Goal: Task Accomplishment & Management: Manage account settings

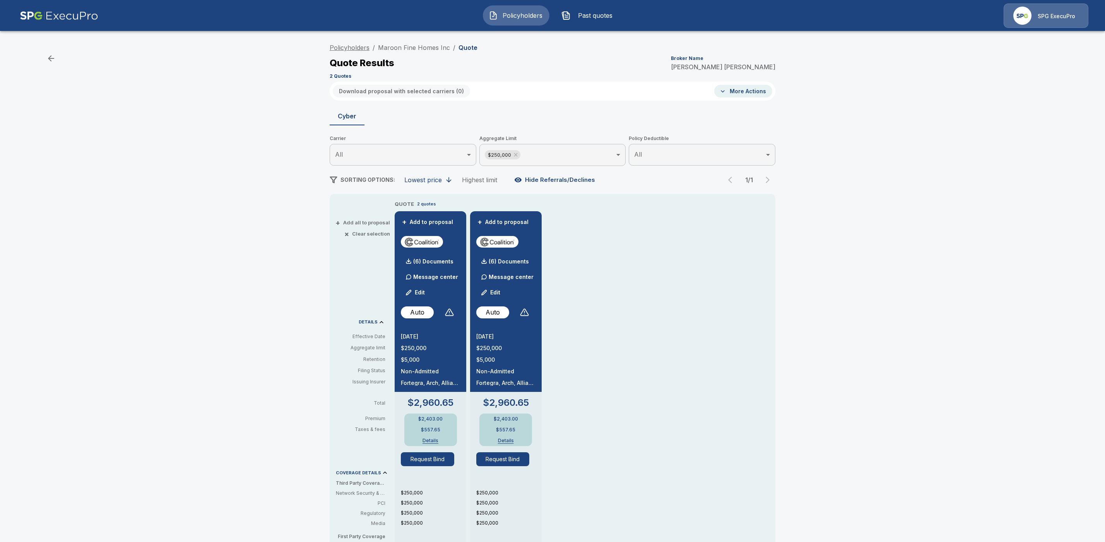
click at [360, 48] on link "Policyholders" at bounding box center [350, 48] width 40 height 8
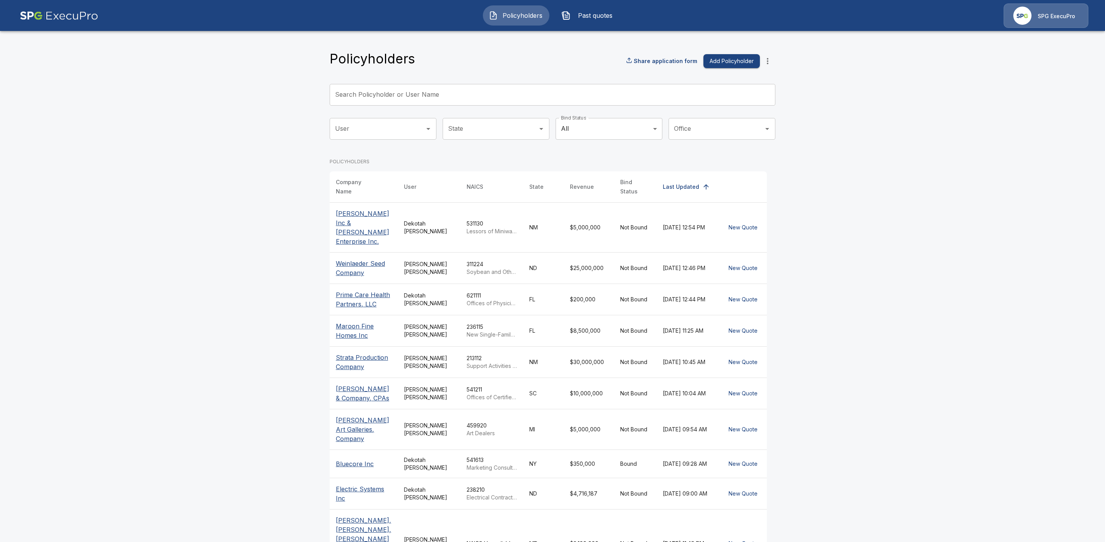
click at [380, 91] on input "Search Policyholder or User Name" at bounding box center [548, 95] width 437 height 22
paste input "**********"
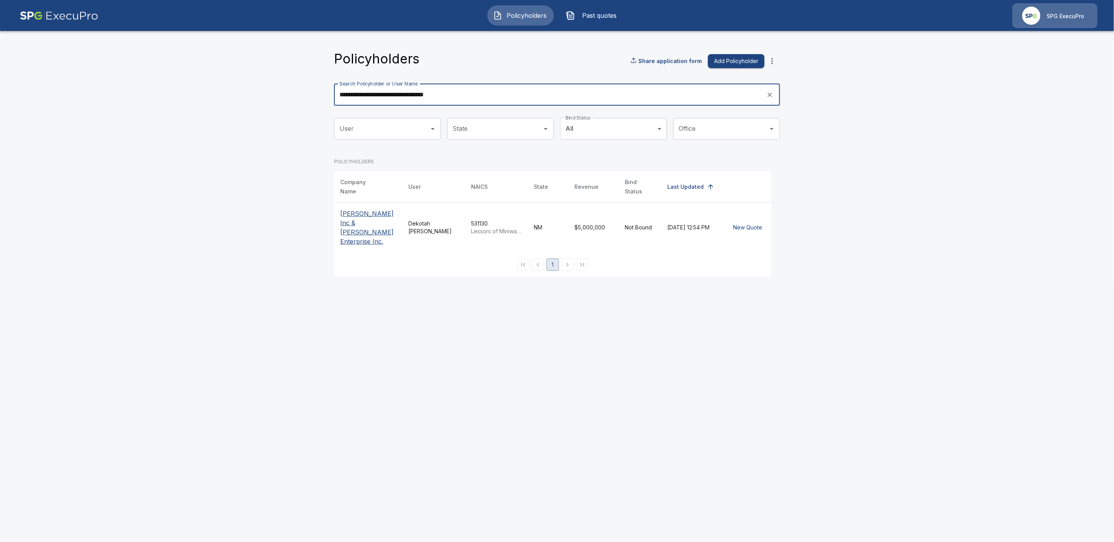
type input "**********"
click at [358, 226] on p "Fincham Inc & Fincham Enterprise Inc." at bounding box center [368, 227] width 56 height 37
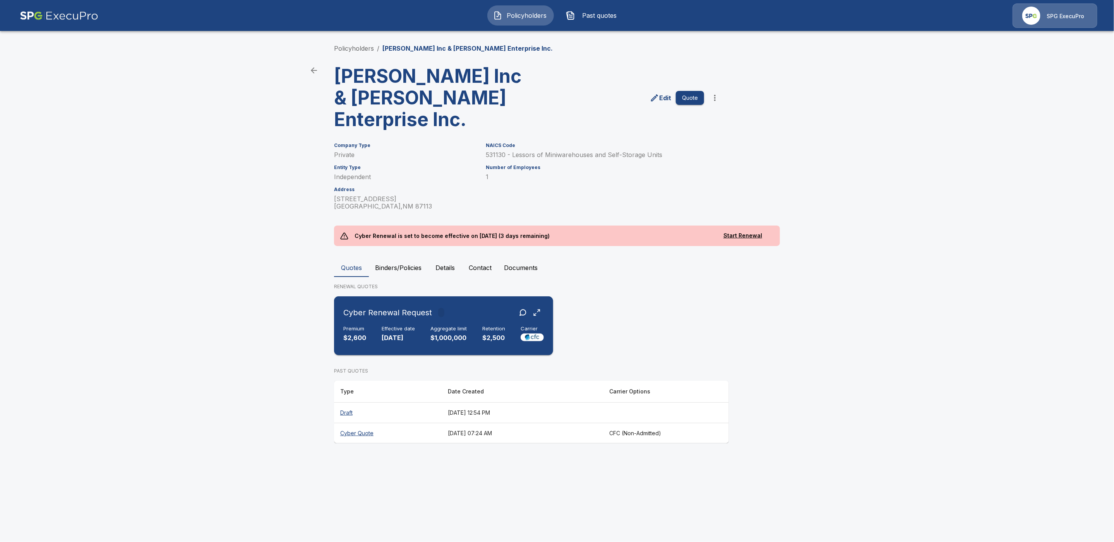
click at [473, 317] on div "Cyber Renewal Request" at bounding box center [443, 313] width 200 height 14
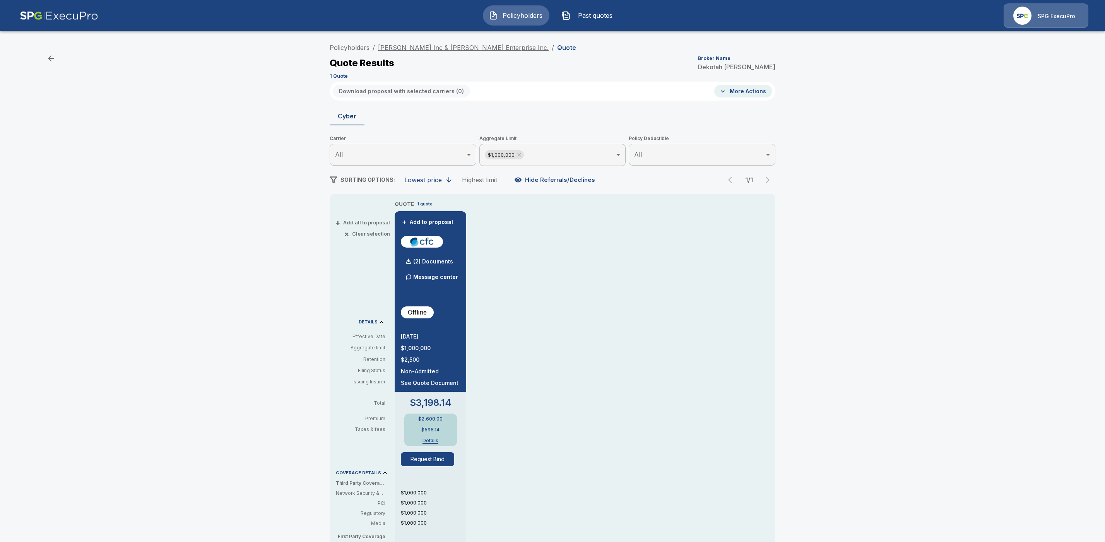
click at [437, 48] on link "Fincham Inc & Fincham Enterprise Inc." at bounding box center [463, 48] width 171 height 8
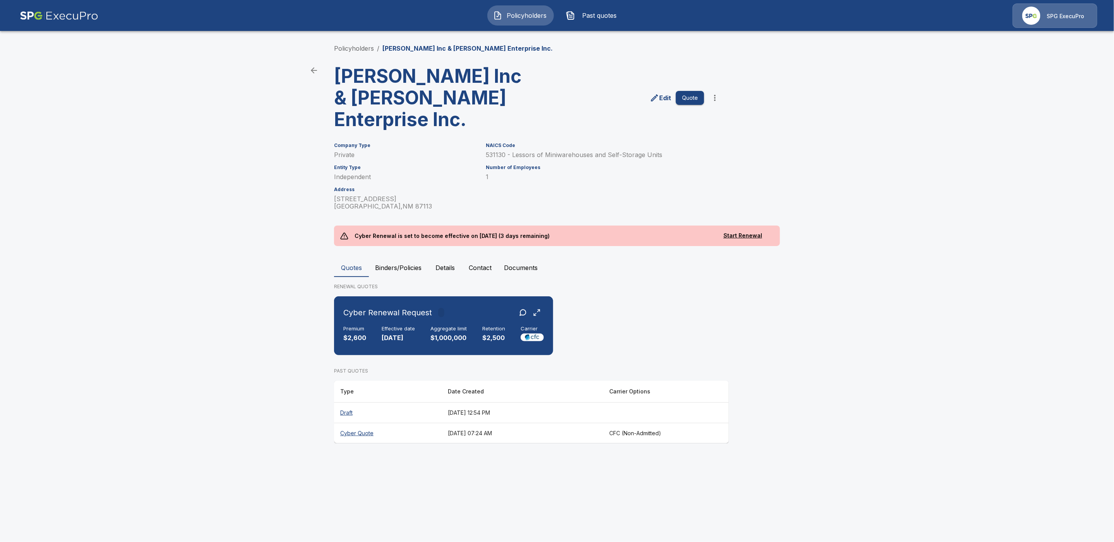
click at [351, 412] on th "Draft" at bounding box center [388, 412] width 108 height 21
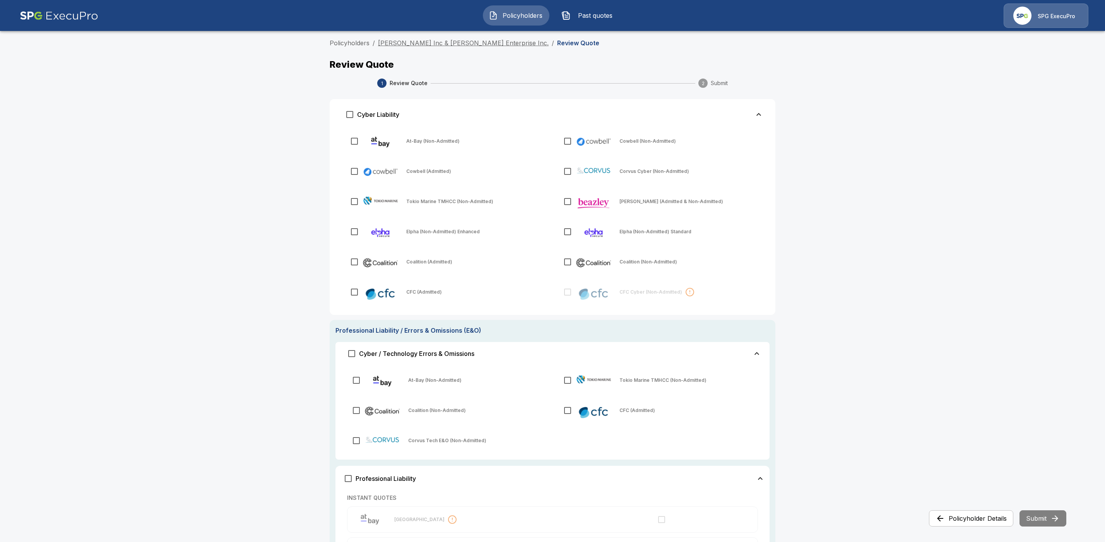
click at [454, 42] on link "[PERSON_NAME] Inc & [PERSON_NAME] Enterprise Inc." at bounding box center [463, 43] width 171 height 8
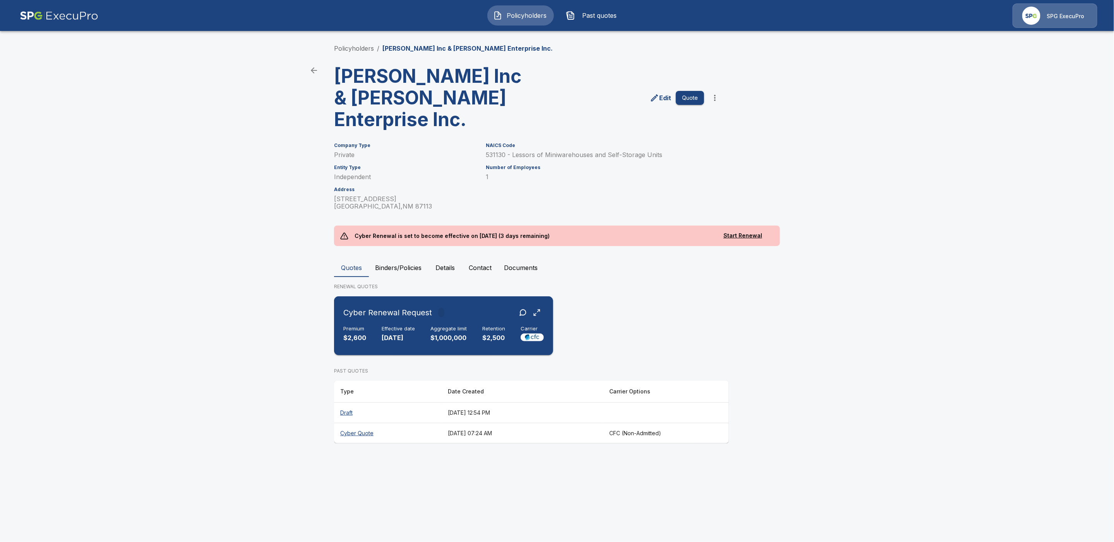
click at [467, 323] on div "Cyber Renewal Request Premium $2,600 Effective date 8/30/2025 Aggregate limit $…" at bounding box center [443, 325] width 213 height 53
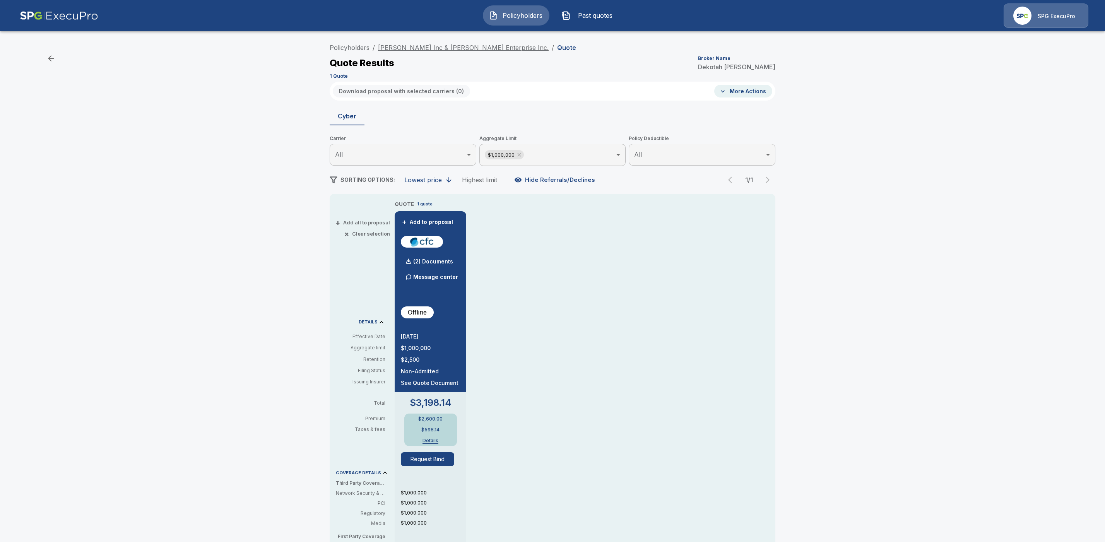
click at [445, 48] on link "[PERSON_NAME] Inc & [PERSON_NAME] Enterprise Inc." at bounding box center [463, 48] width 171 height 8
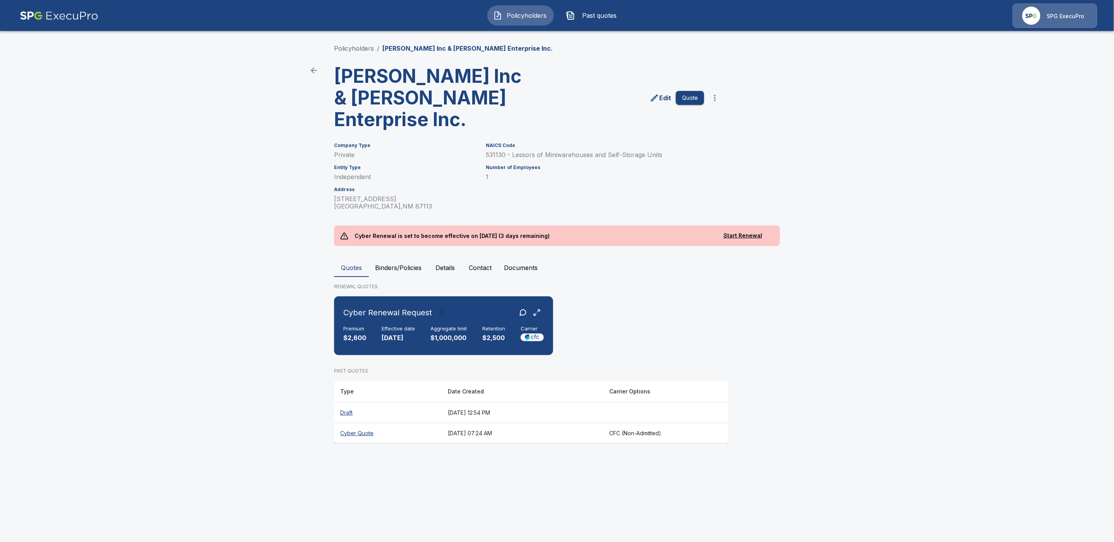
click at [355, 433] on th "Cyber Quote" at bounding box center [388, 433] width 108 height 21
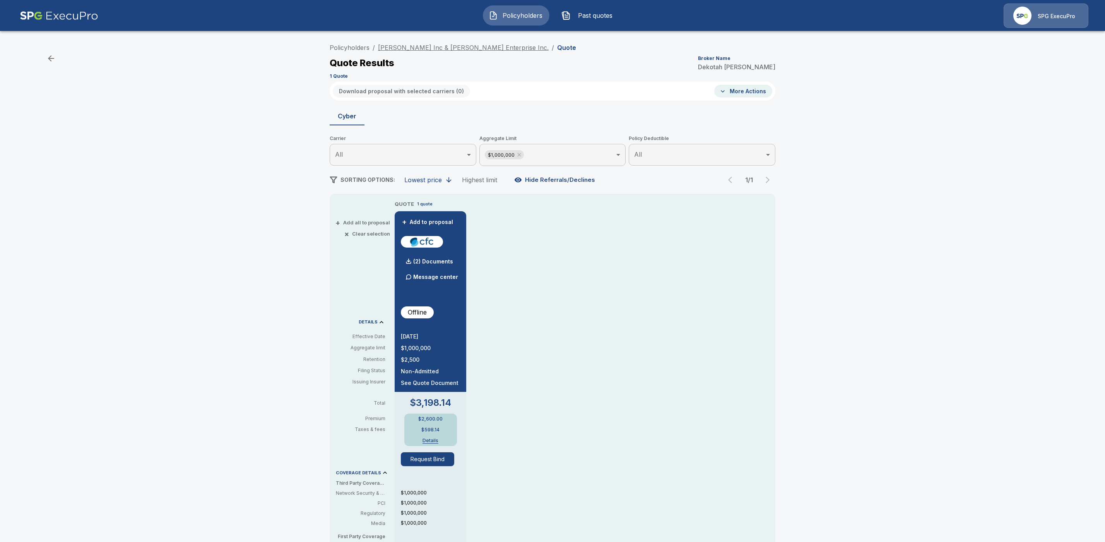
click at [448, 48] on link "[PERSON_NAME] Inc & [PERSON_NAME] Enterprise Inc." at bounding box center [463, 48] width 171 height 8
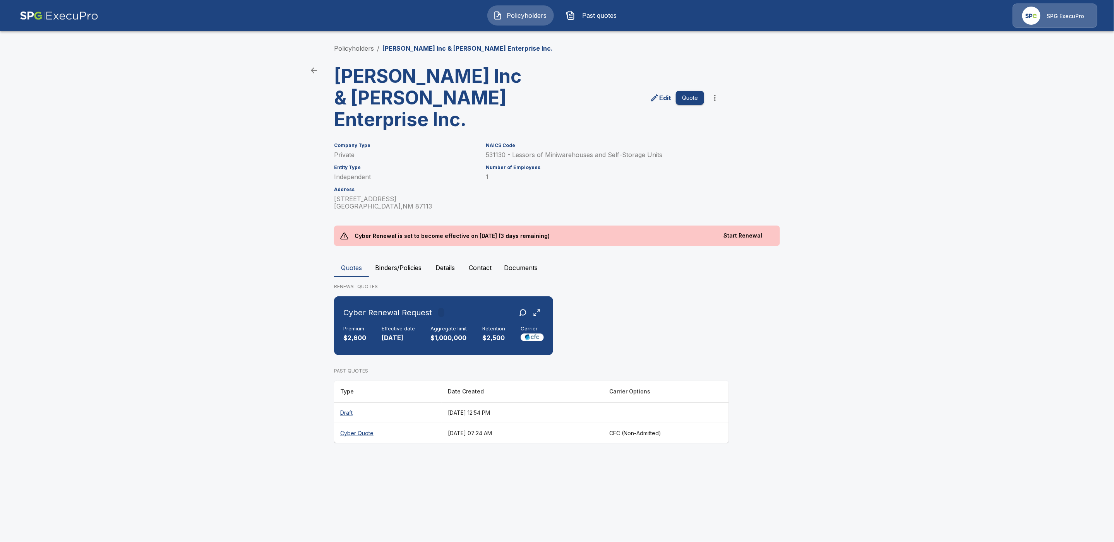
click at [664, 99] on p "Edit" at bounding box center [665, 97] width 12 height 9
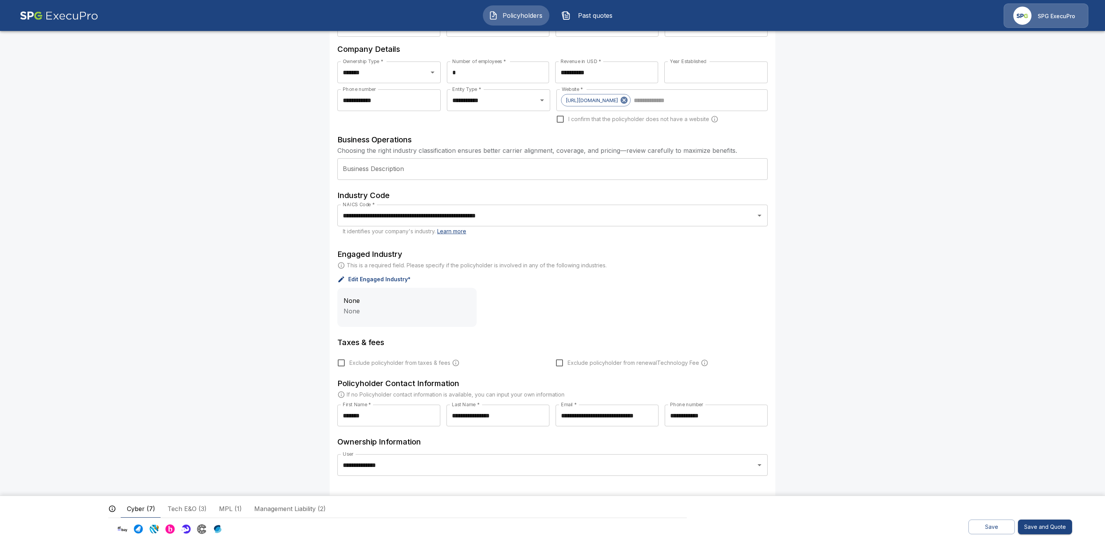
scroll to position [99, 0]
click at [991, 529] on button "Save" at bounding box center [992, 527] width 46 height 15
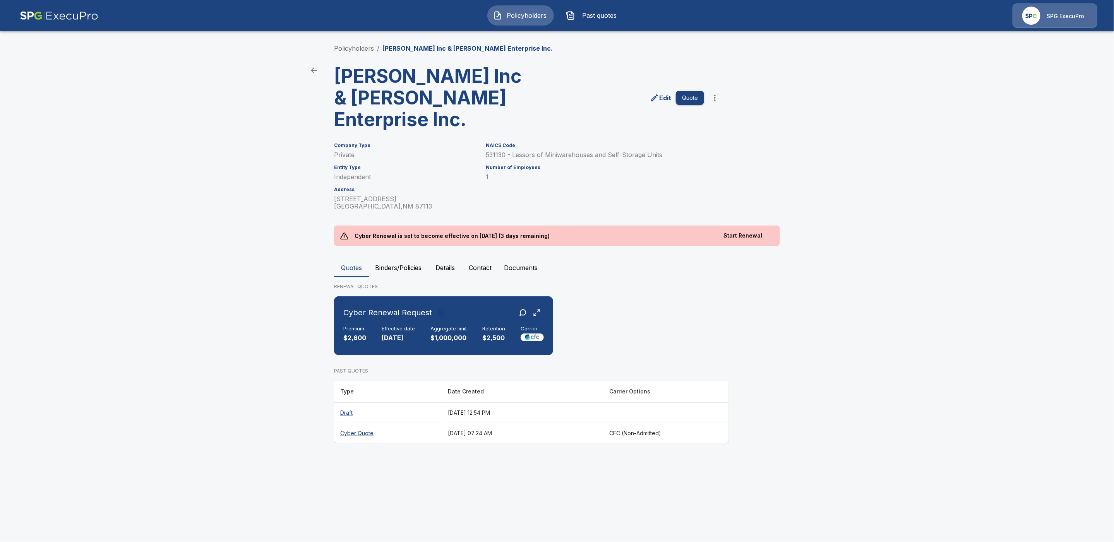
click at [349, 413] on th "Draft" at bounding box center [388, 412] width 108 height 21
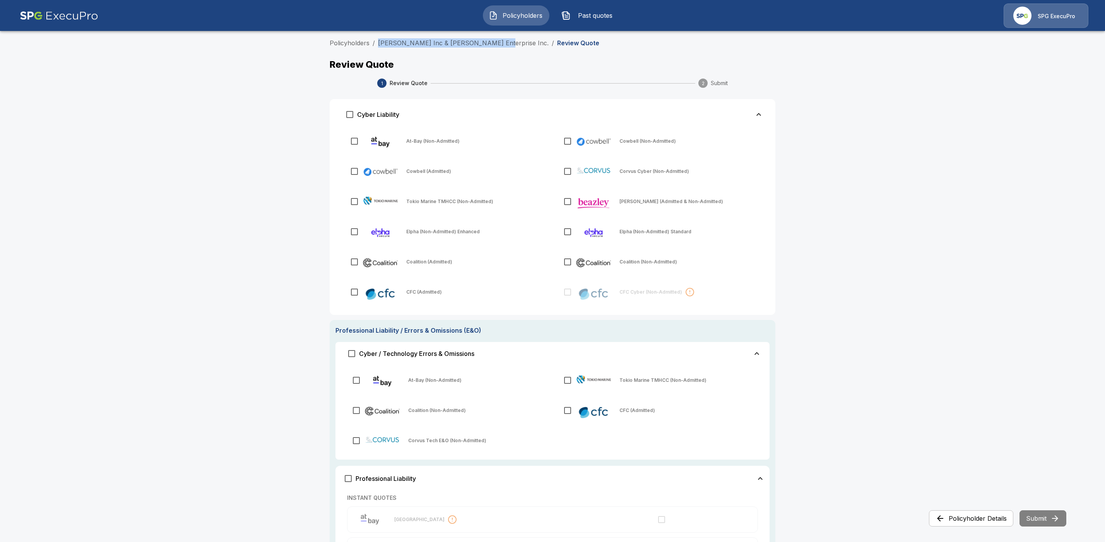
drag, startPoint x: 495, startPoint y: 44, endPoint x: 381, endPoint y: 45, distance: 113.4
click at [381, 45] on ol "Policyholders / Fincham Inc & Fincham Enterprise Inc. / Review Quote" at bounding box center [553, 42] width 446 height 9
copy link "[PERSON_NAME] Inc & [PERSON_NAME] Enterprise Inc."
click at [912, 118] on main "Policyholders / Fincham Inc & Fincham Enterprise Inc. / Review Quote Review Quo…" at bounding box center [552, 451] width 1105 height 903
click at [461, 43] on link "[PERSON_NAME] Inc & [PERSON_NAME] Enterprise Inc." at bounding box center [463, 43] width 171 height 8
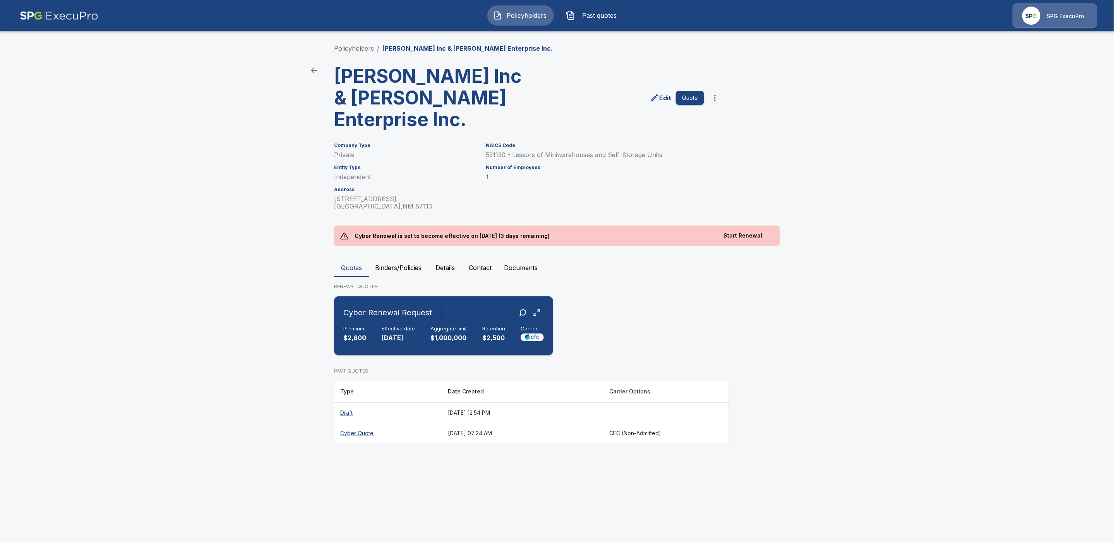
click at [423, 327] on div "Premium $2,600 Effective date [DATE] Aggregate limit $1,000,000 Retention $2,50…" at bounding box center [443, 334] width 200 height 17
